Goal: Communication & Community: Answer question/provide support

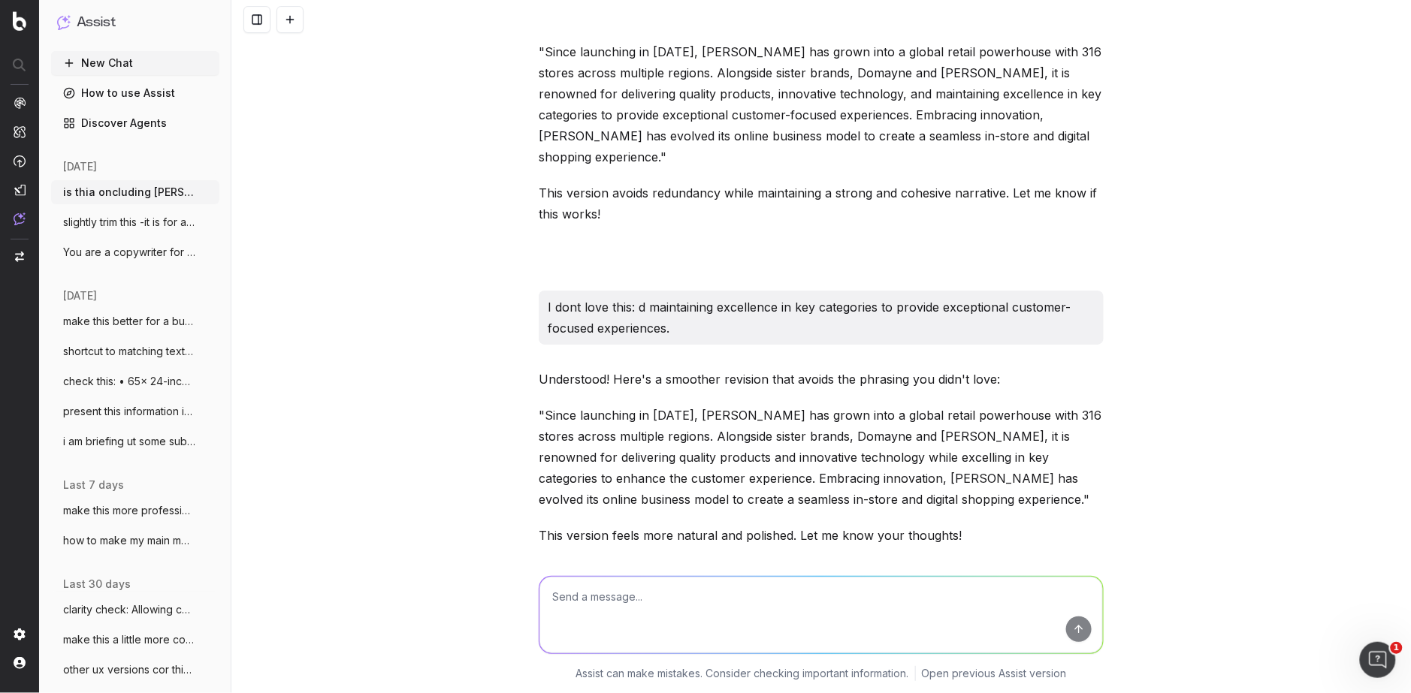
scroll to position [3593, 0]
type textarea "Hmm HN offers a diverse range of quality products and expert support"
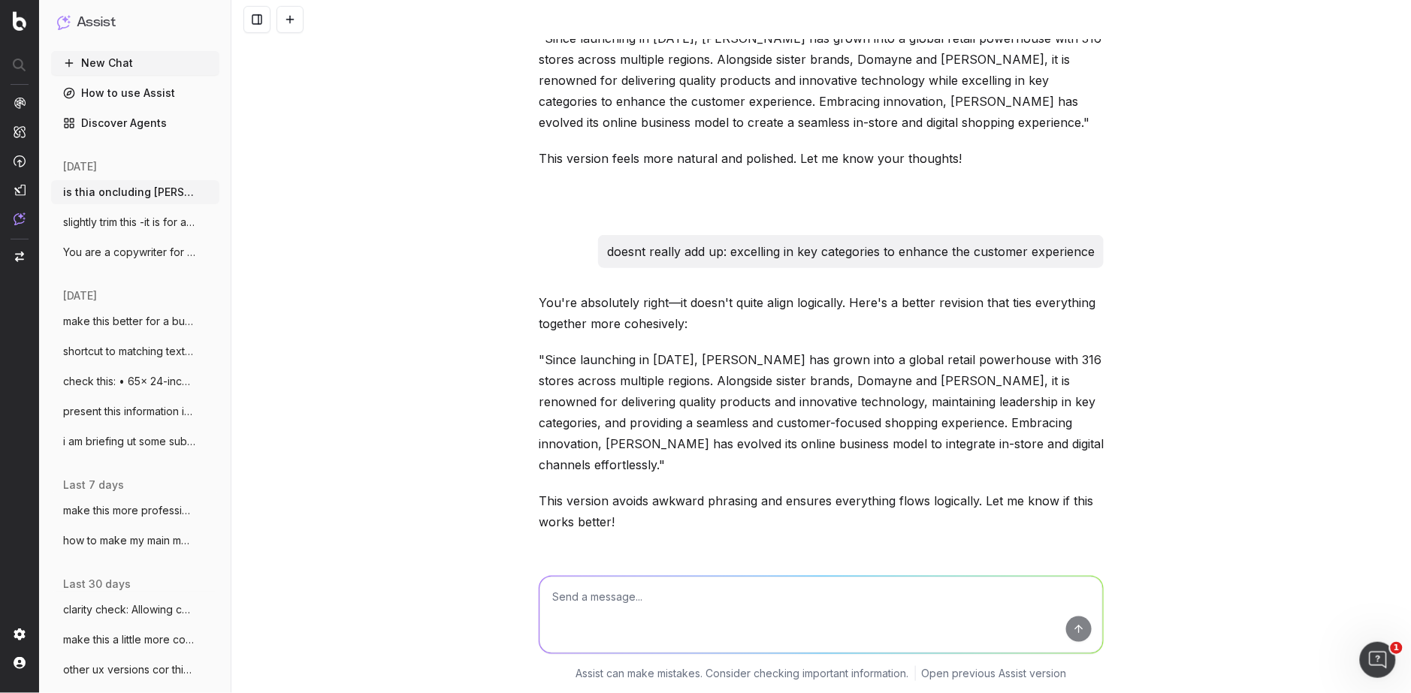
scroll to position [4118, 0]
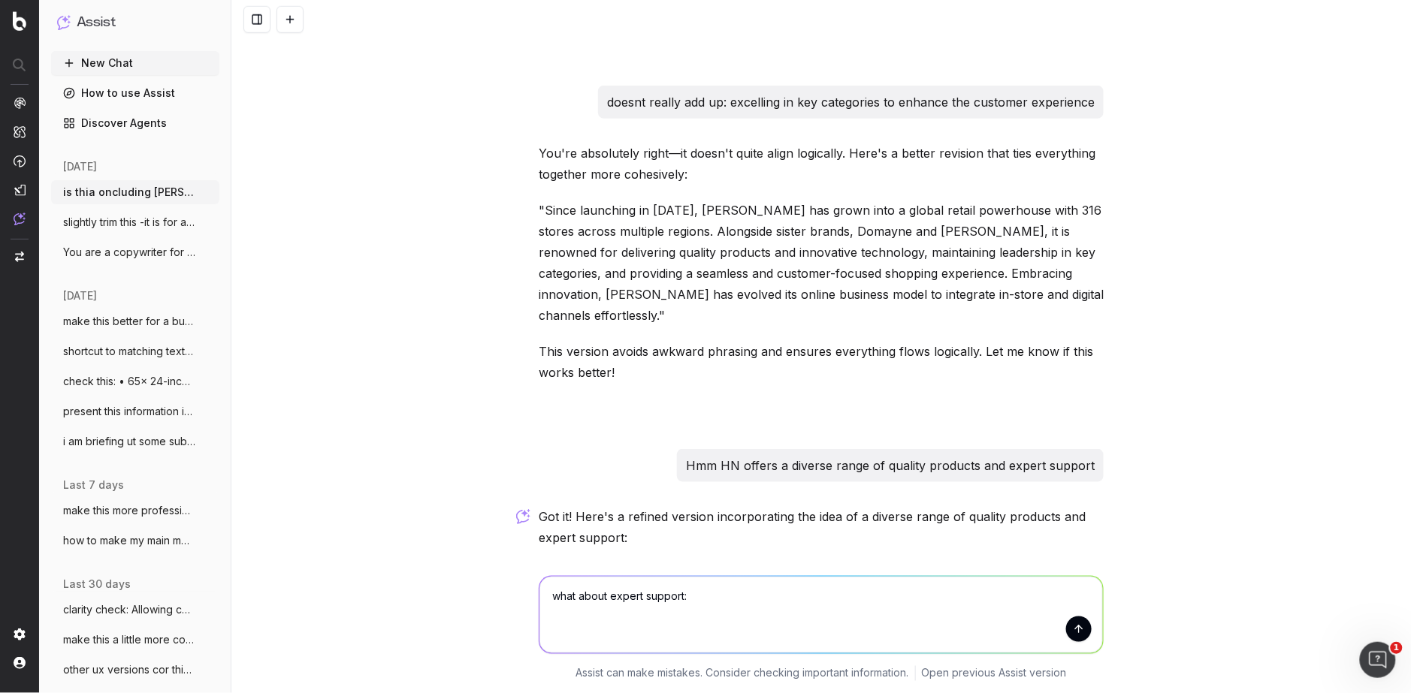
paste textarea "Since launching in [DATE], [PERSON_NAME] has grown into a global retail leader …"
type textarea "what about expert support: Since launching in [DATE], [PERSON_NAME] has grown i…"
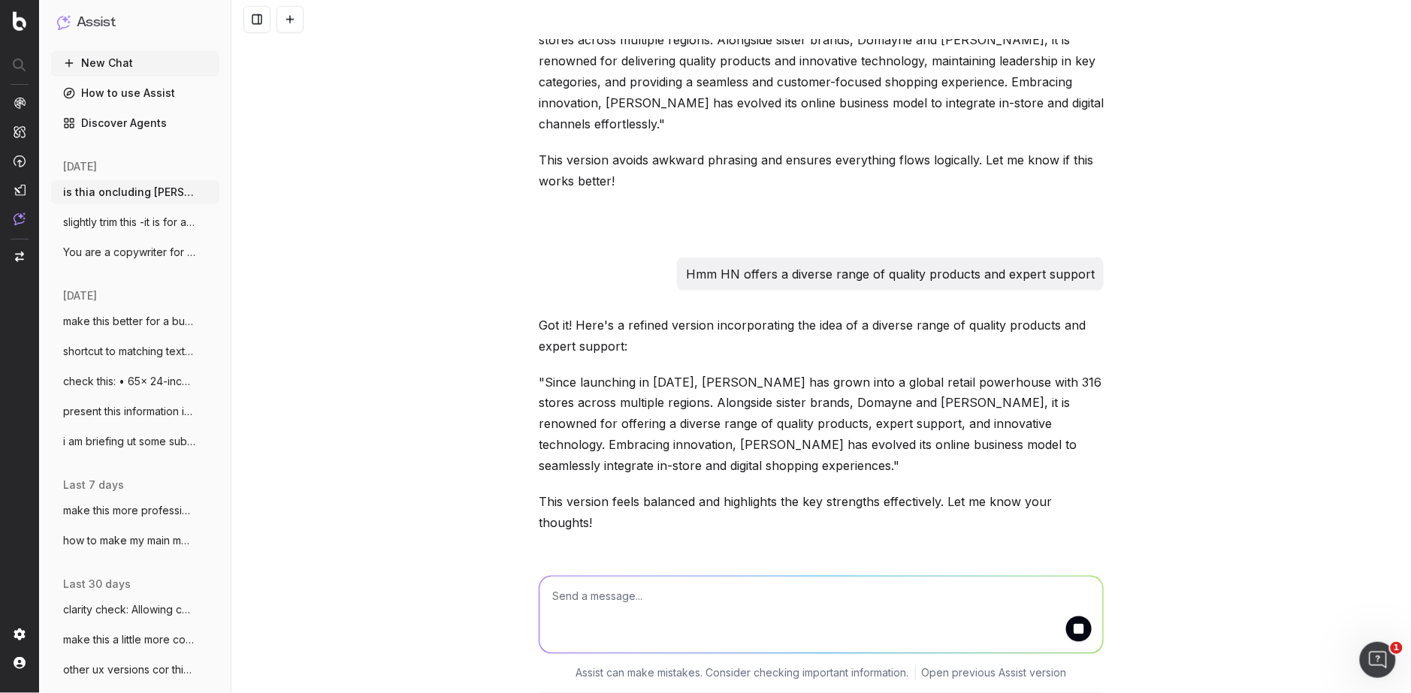
scroll to position [4408, 0]
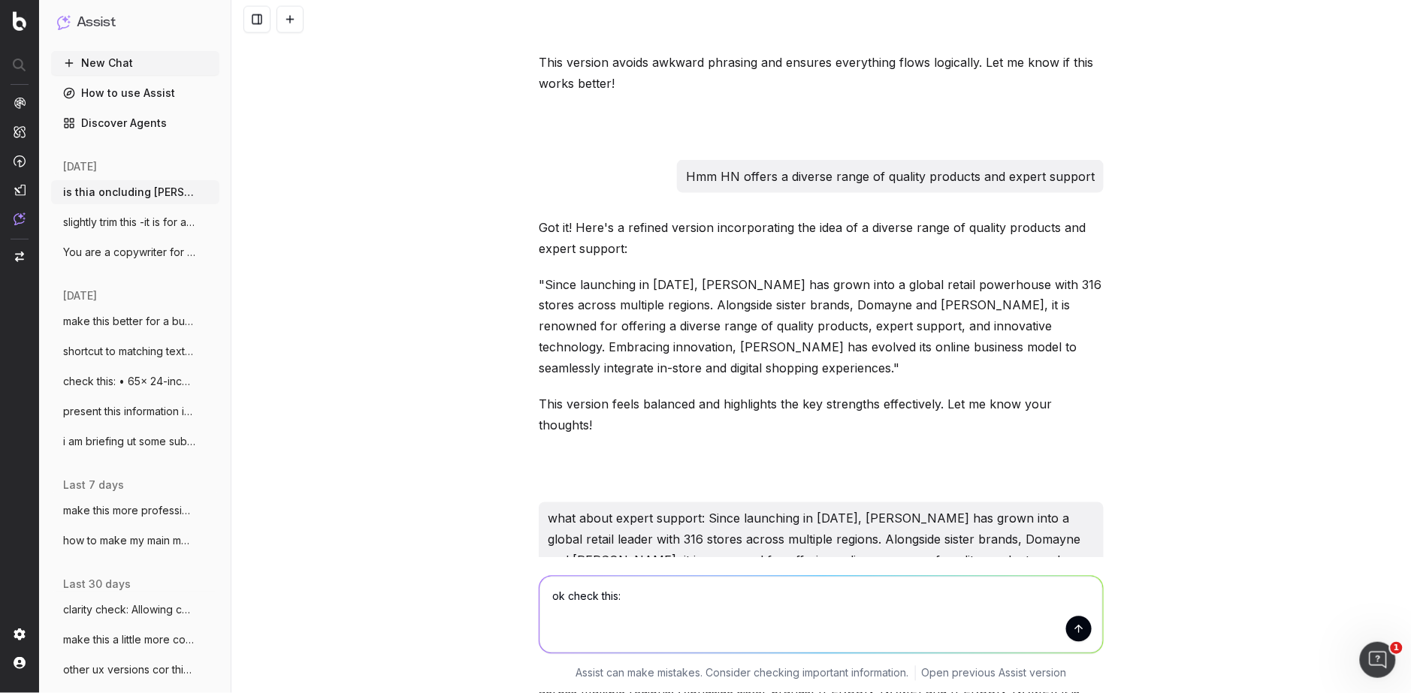
paste textarea "Business Opportunity Since launching in [DATE], [PERSON_NAME] has grown into a …"
type textarea "ok check this: Business Opportunity Since launching in [DATE], [PERSON_NAME] ha…"
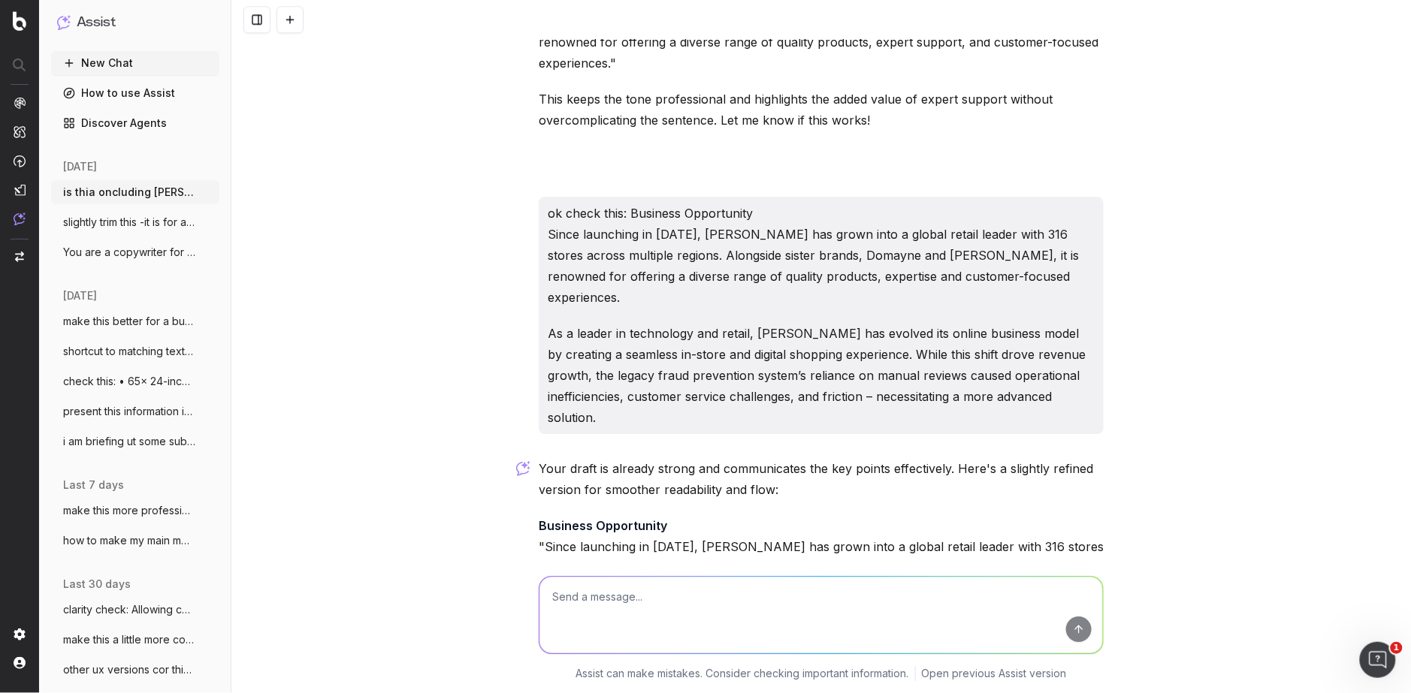
scroll to position [5086, 0]
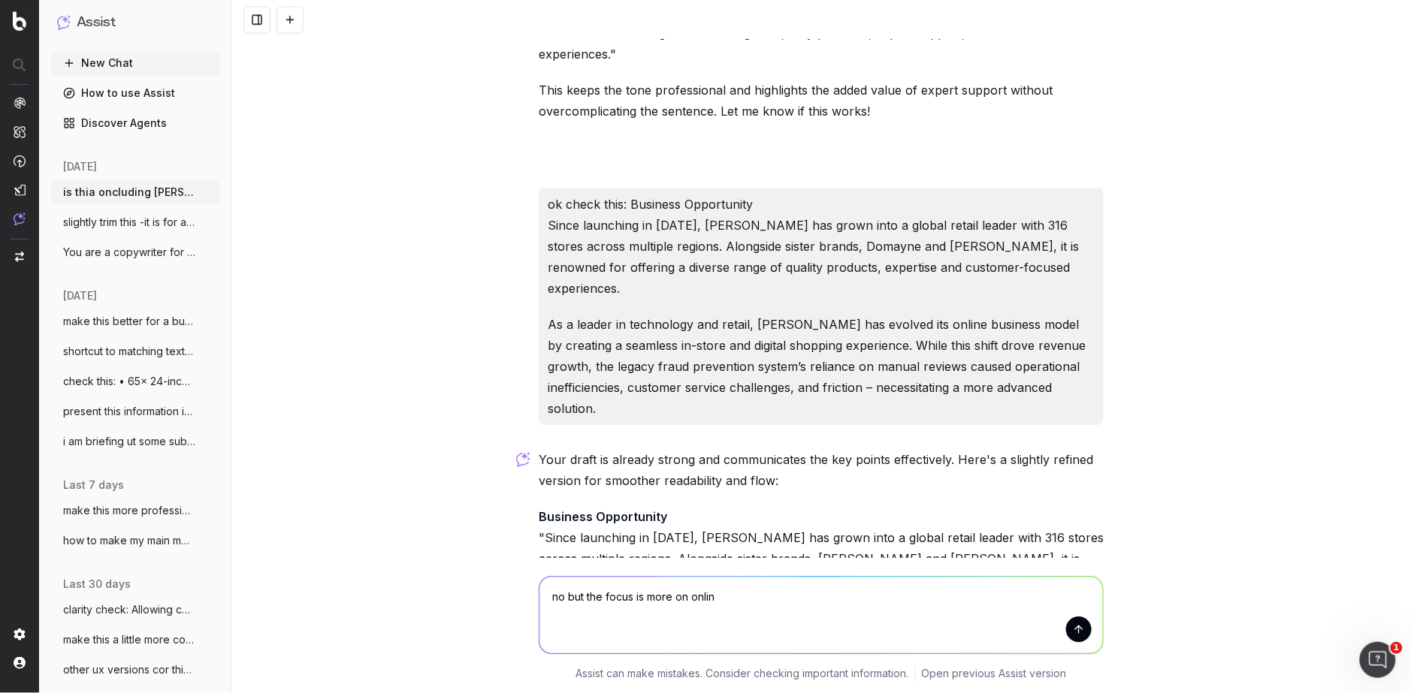
type textarea "no but the focus is more on online"
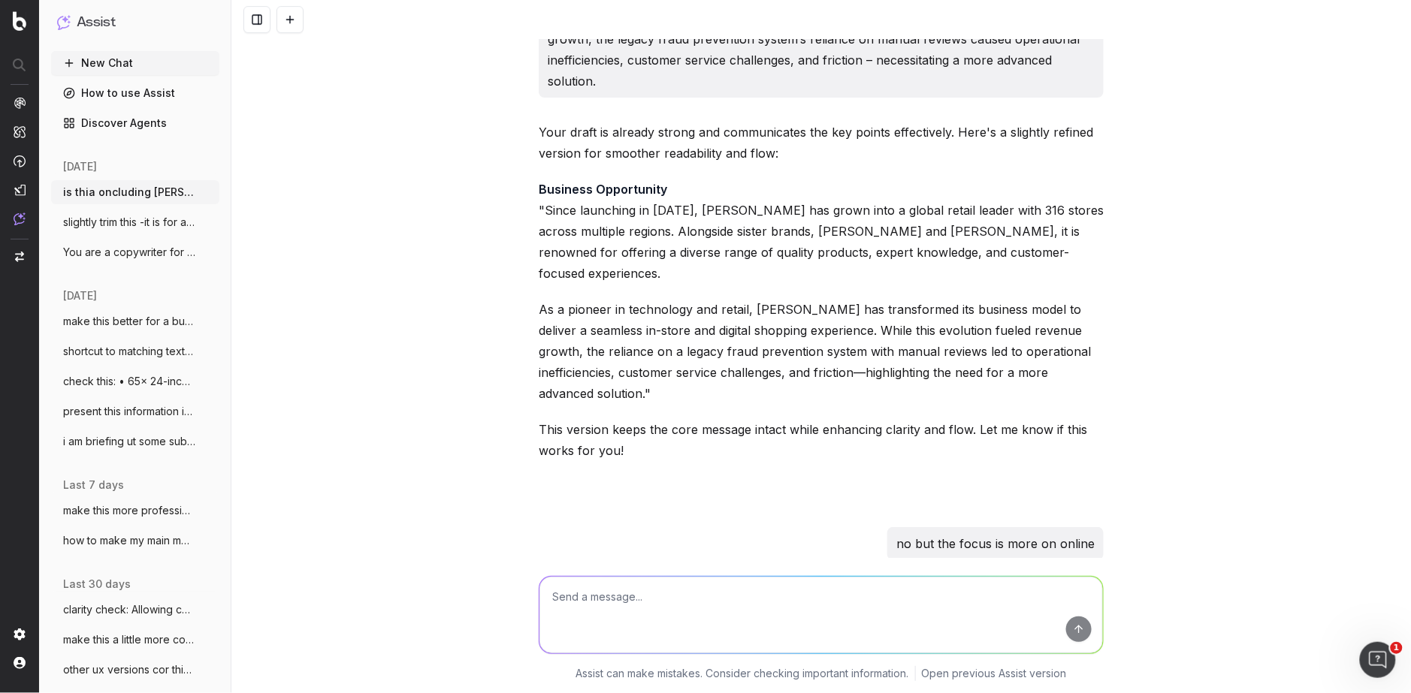
scroll to position [5548, 0]
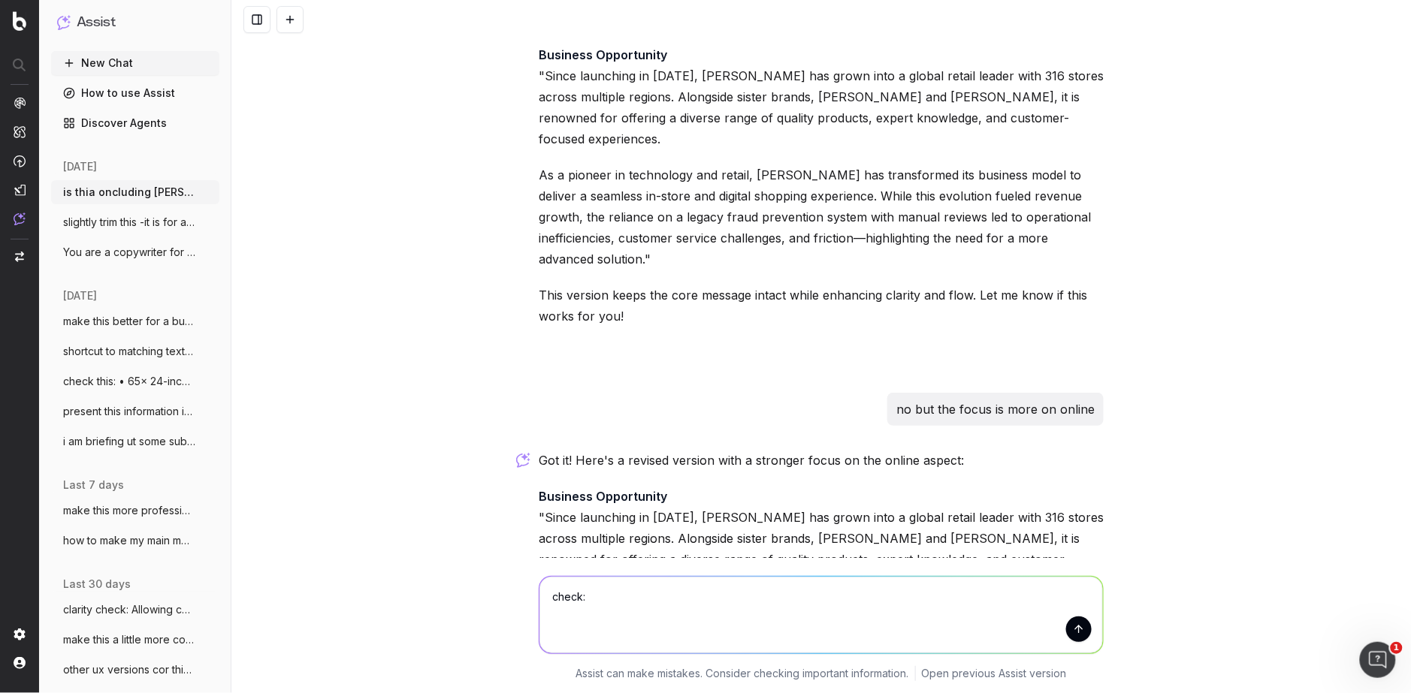
paste textarea "Business Opportunity Since launching in [DATE], [PERSON_NAME] has grown into a …"
type textarea "check: Business Opportunity Since launching in [DATE], [PERSON_NAME] has grown …"
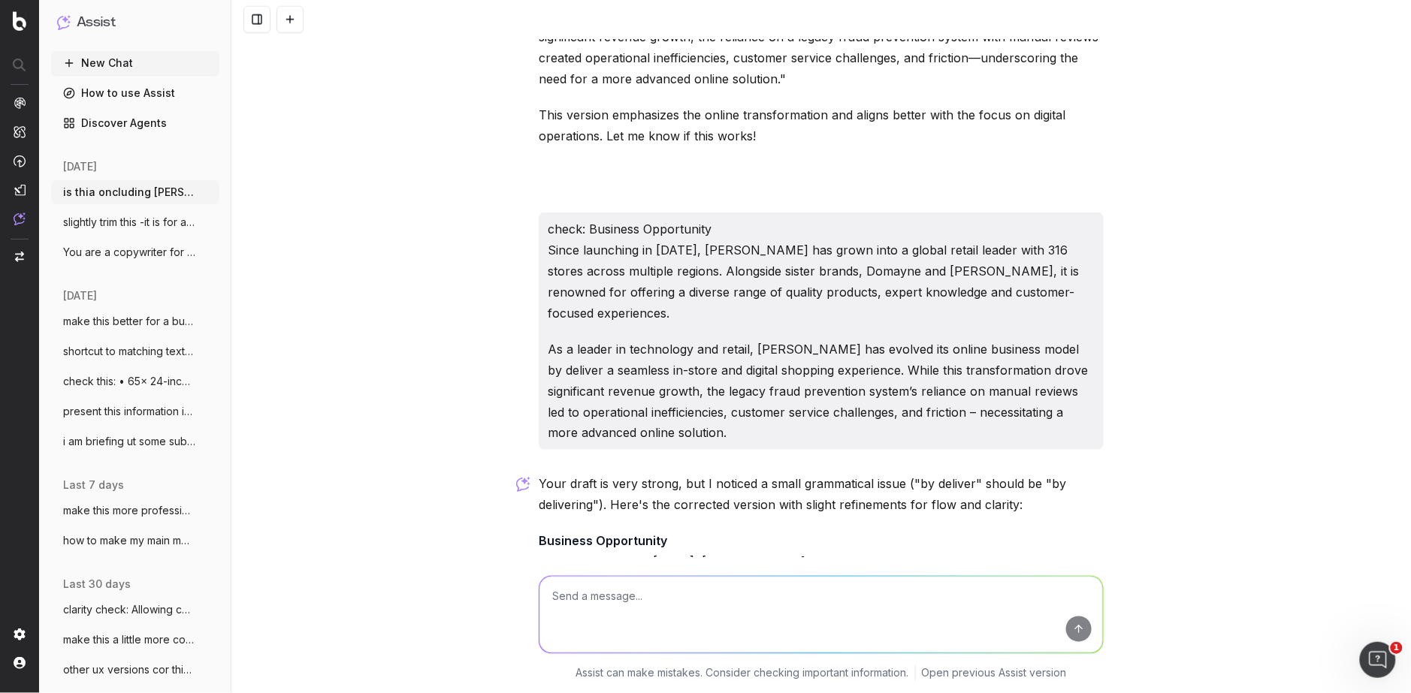
scroll to position [6194, 0]
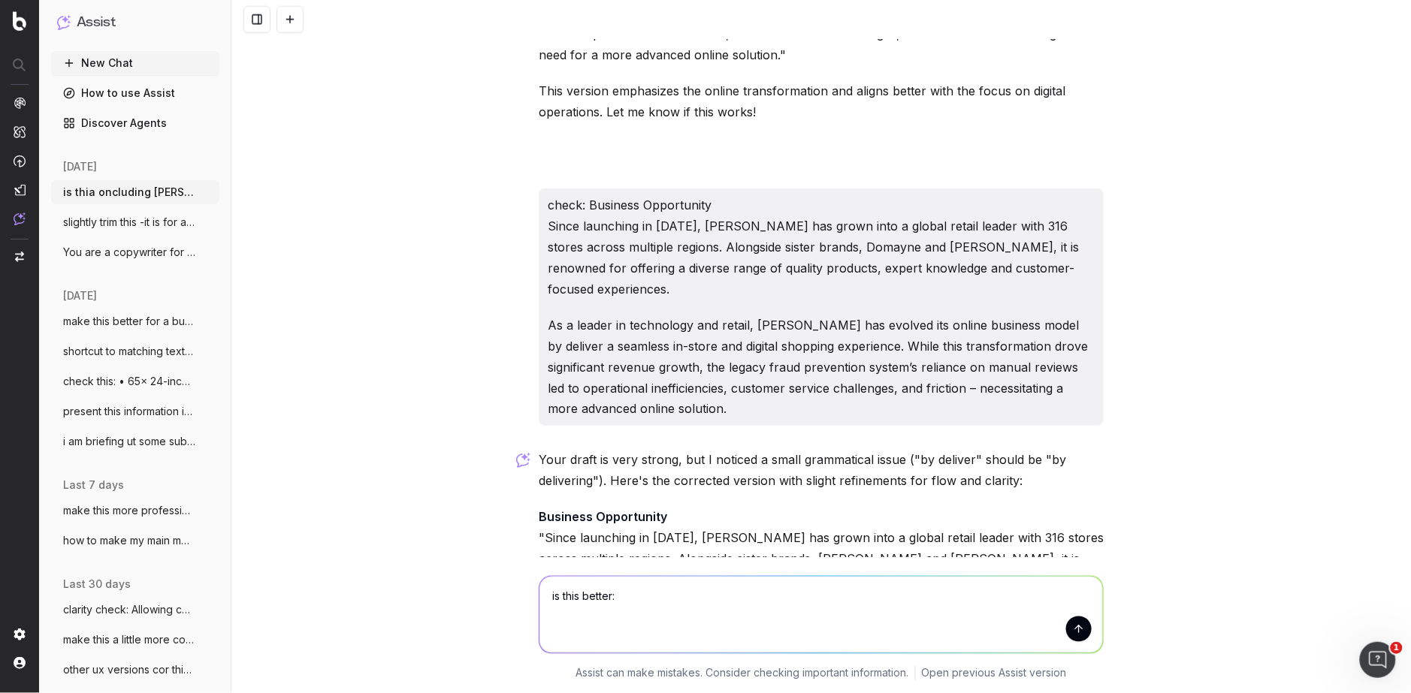
paste textarea "Business Opportunity Since launching in [DATE], [PERSON_NAME] has grown into a …"
type textarea "is this better: Business Opportunity Since launching in [DATE], [PERSON_NAME] h…"
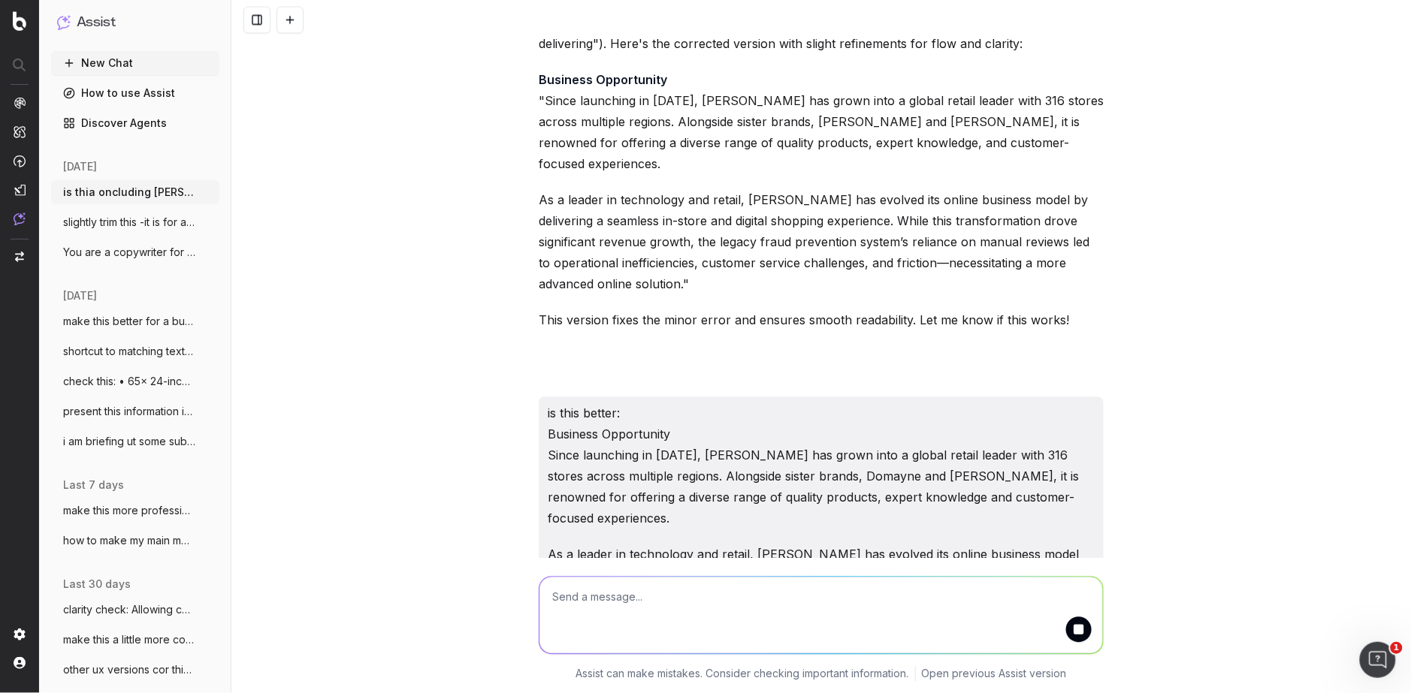
scroll to position [6662, 0]
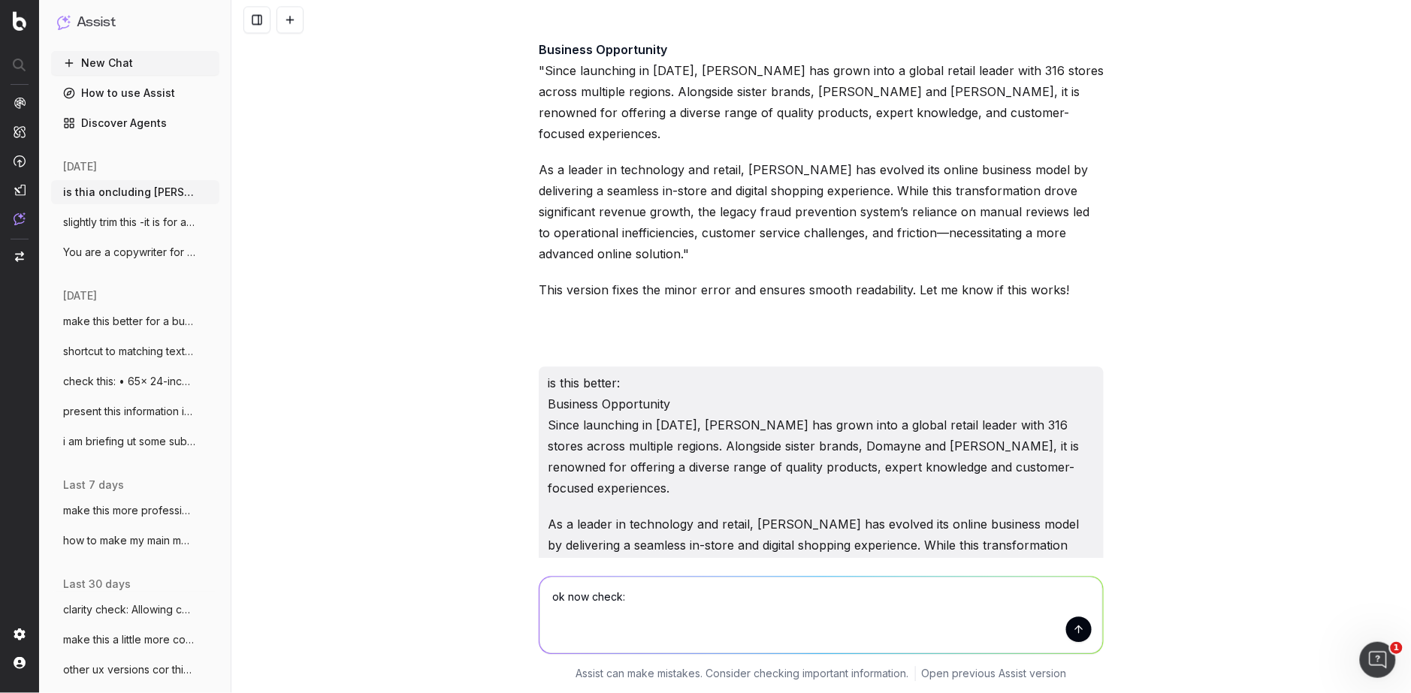
paste textarea "Forter Impact By integrating [PERSON_NAME] Fraud Management solution with Adobe…"
type textarea "ok now check: Forter Impact By integrating [PERSON_NAME] Fraud Management solut…"
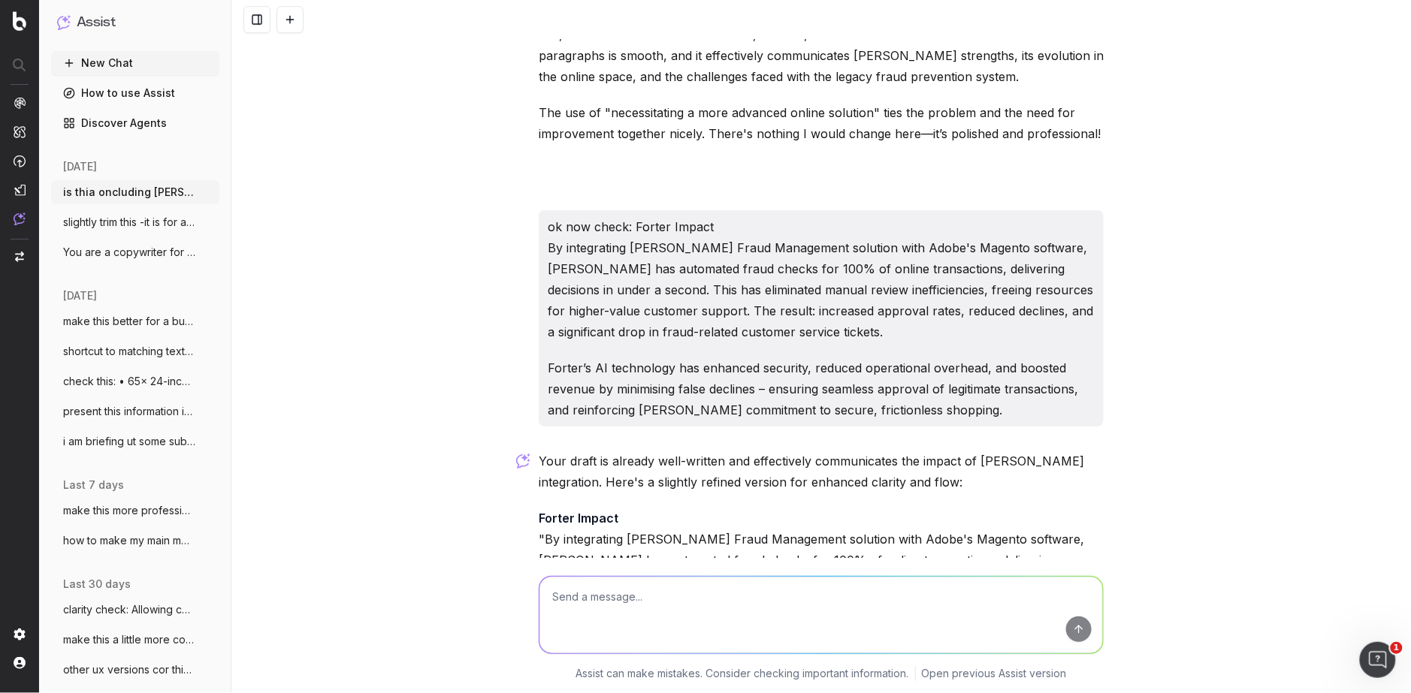
scroll to position [7287, 0]
click at [100, 248] on span "You are a copywriter for a large ecomm c" at bounding box center [129, 252] width 132 height 15
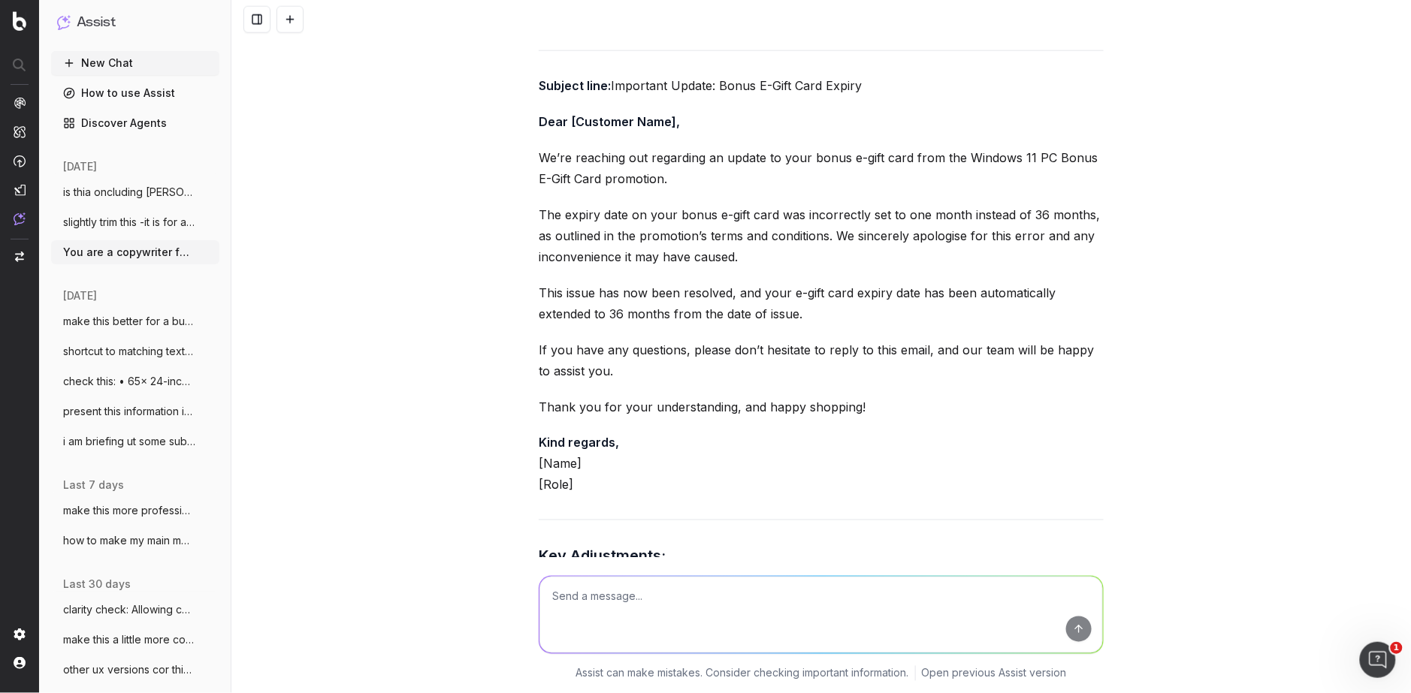
scroll to position [4282, 0]
drag, startPoint x: 829, startPoint y: 318, endPoint x: 525, endPoint y: 159, distance: 342.4
click at [525, 159] on div "You are a copywriter for a large ecomm company in [GEOGRAPHIC_DATA] with dropsh…" at bounding box center [820, 346] width 1179 height 693
copy div "We’re reaching out regarding an update to your bonus e-gift card from the Windo…"
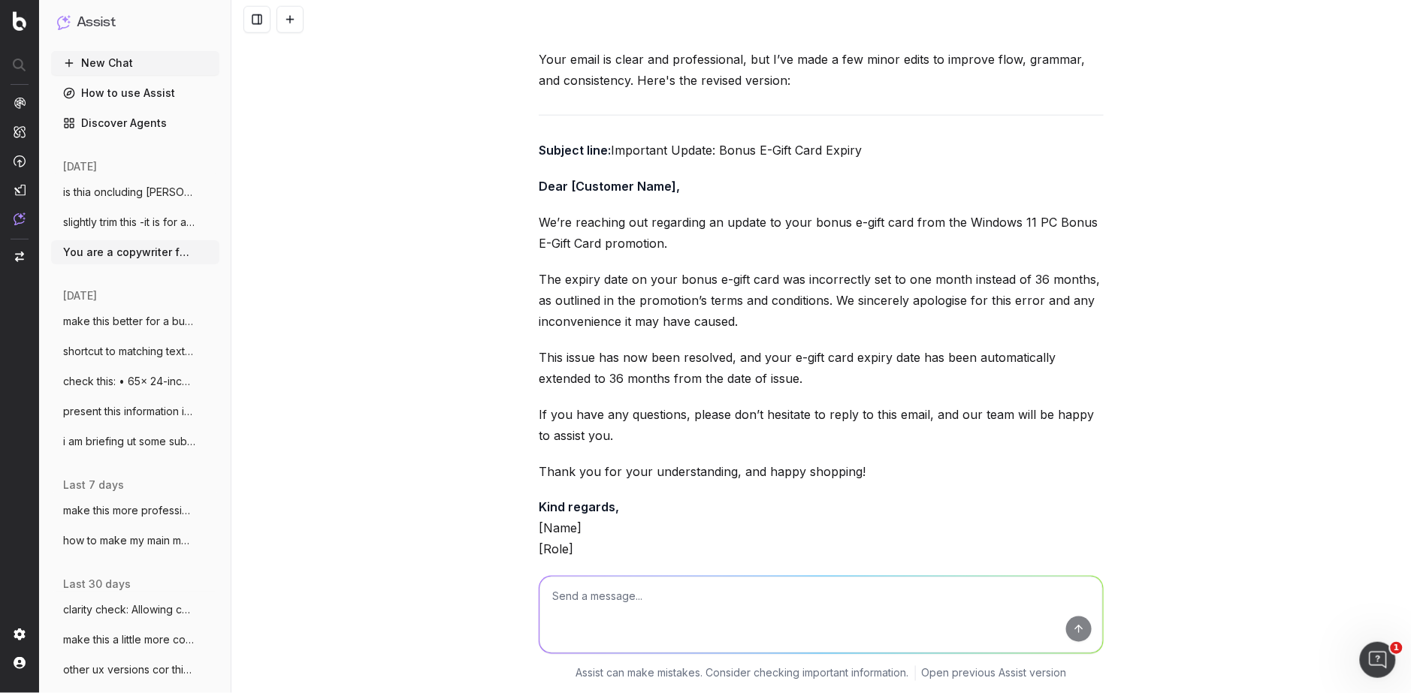
click at [614, 621] on textarea at bounding box center [820, 615] width 563 height 77
paste textarea "We’re reaching out regarding an update to your bonus e-gift card from the Windo…"
type textarea "write this as if you were taking notes and just jotted down main points in bull…"
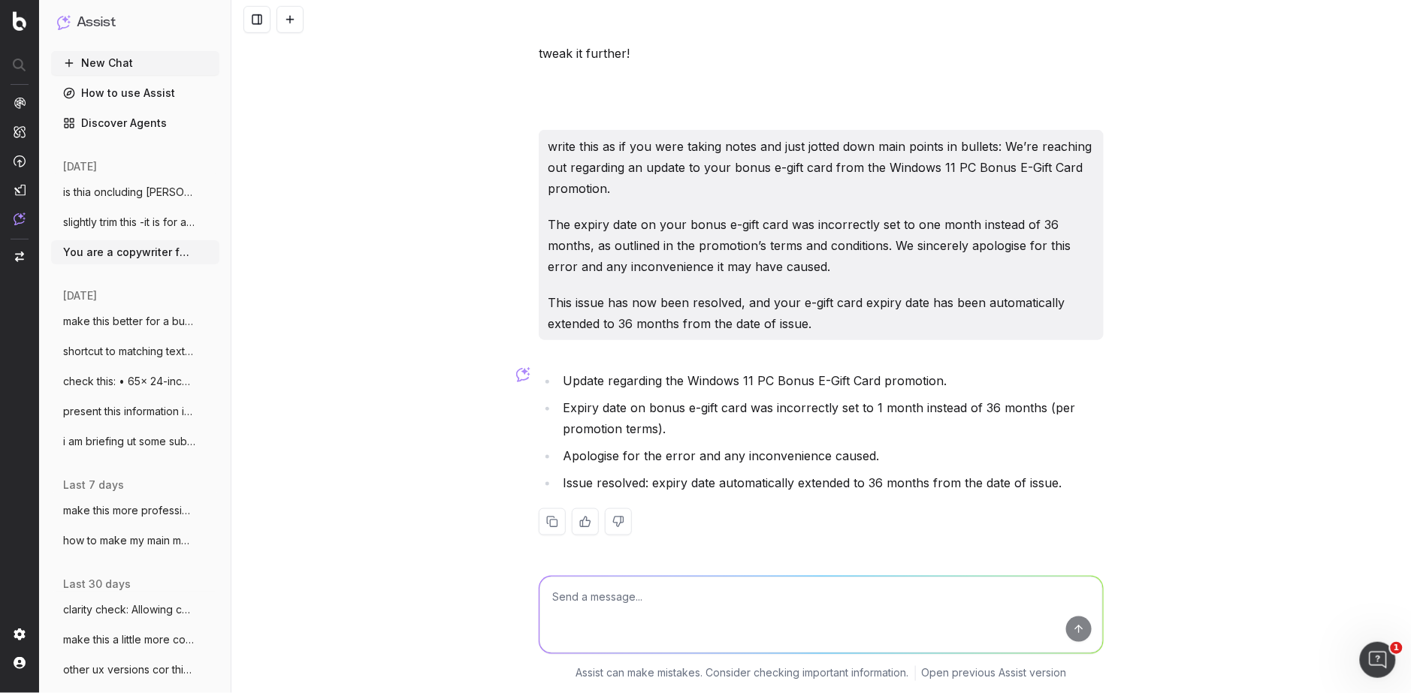
scroll to position [5936, 0]
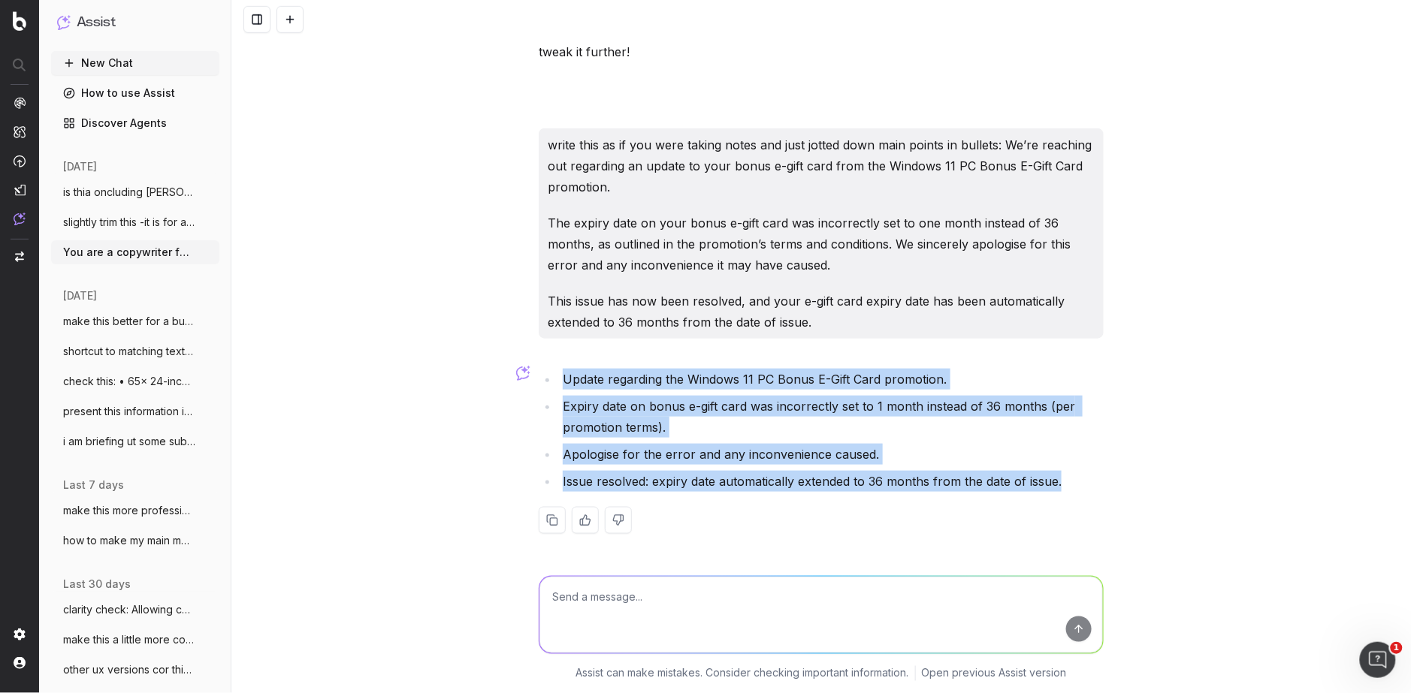
drag, startPoint x: 995, startPoint y: 479, endPoint x: 549, endPoint y: 377, distance: 457.8
click at [553, 376] on ul "Update regarding the Windows 11 PC Bonus E-Gift Card promotion. Expiry date on …" at bounding box center [821, 430] width 565 height 123
copy ul "Update regarding the Windows 11 PC Bonus E-Gift Card promotion. Expiry date on …"
